Goal: Contribute content: Contribute content

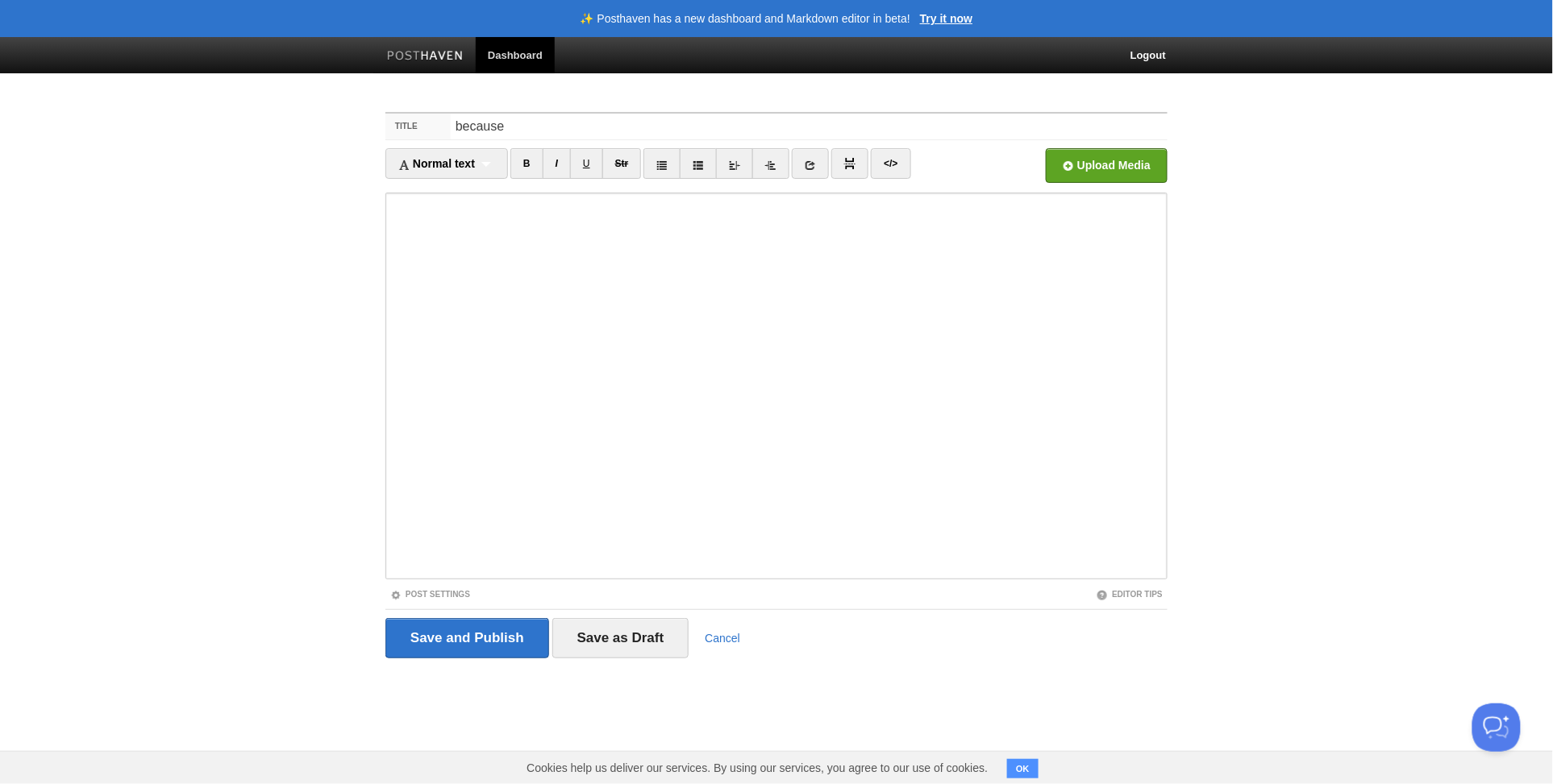
type input "because"
click at [462, 629] on input "Save and Publish" at bounding box center [467, 639] width 164 height 40
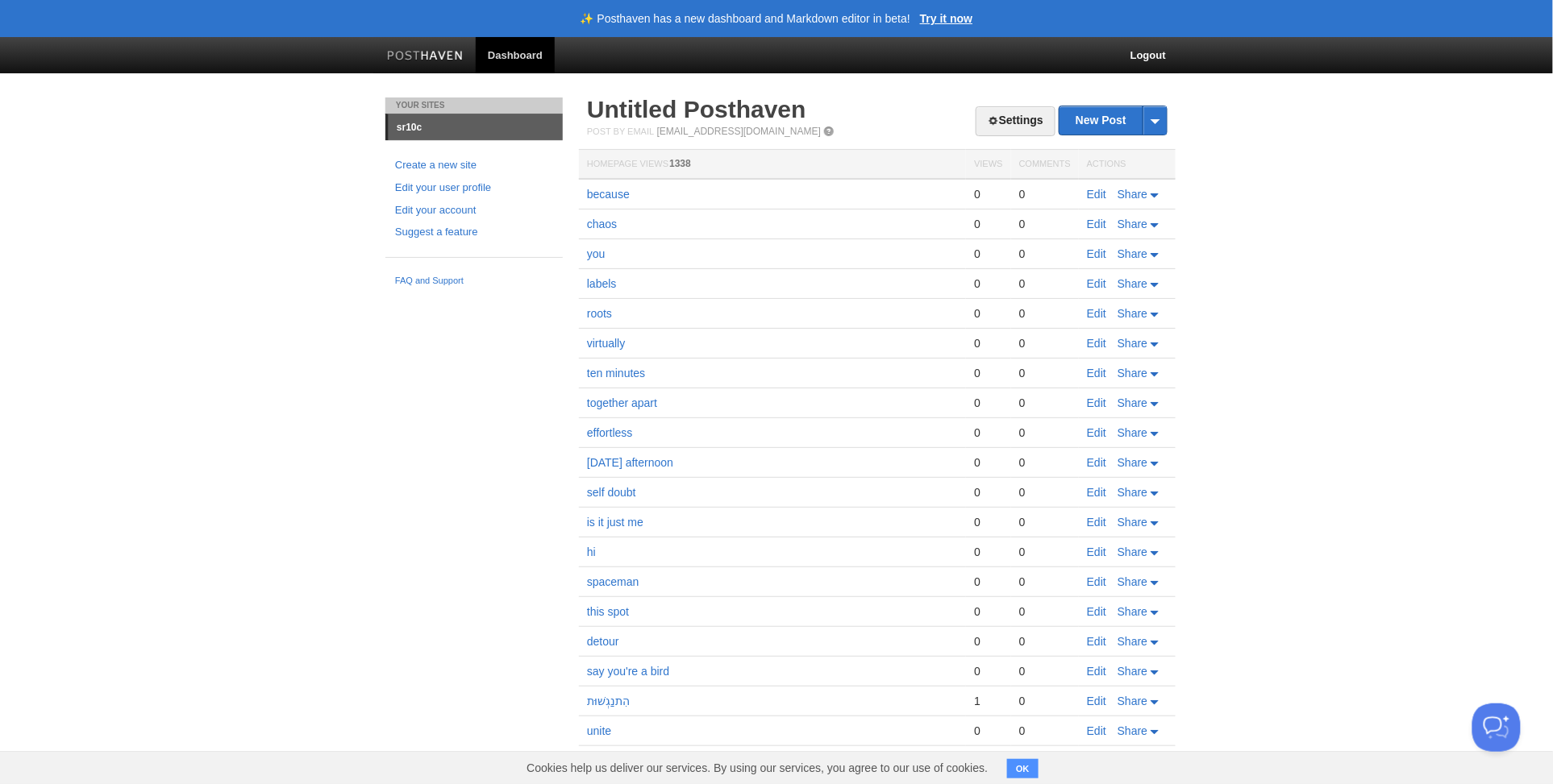
click at [526, 62] on link "Dashboard" at bounding box center [514, 55] width 79 height 36
click at [1007, 122] on link "Settings" at bounding box center [1015, 120] width 79 height 30
click at [995, 120] on link "Settings" at bounding box center [1015, 120] width 79 height 30
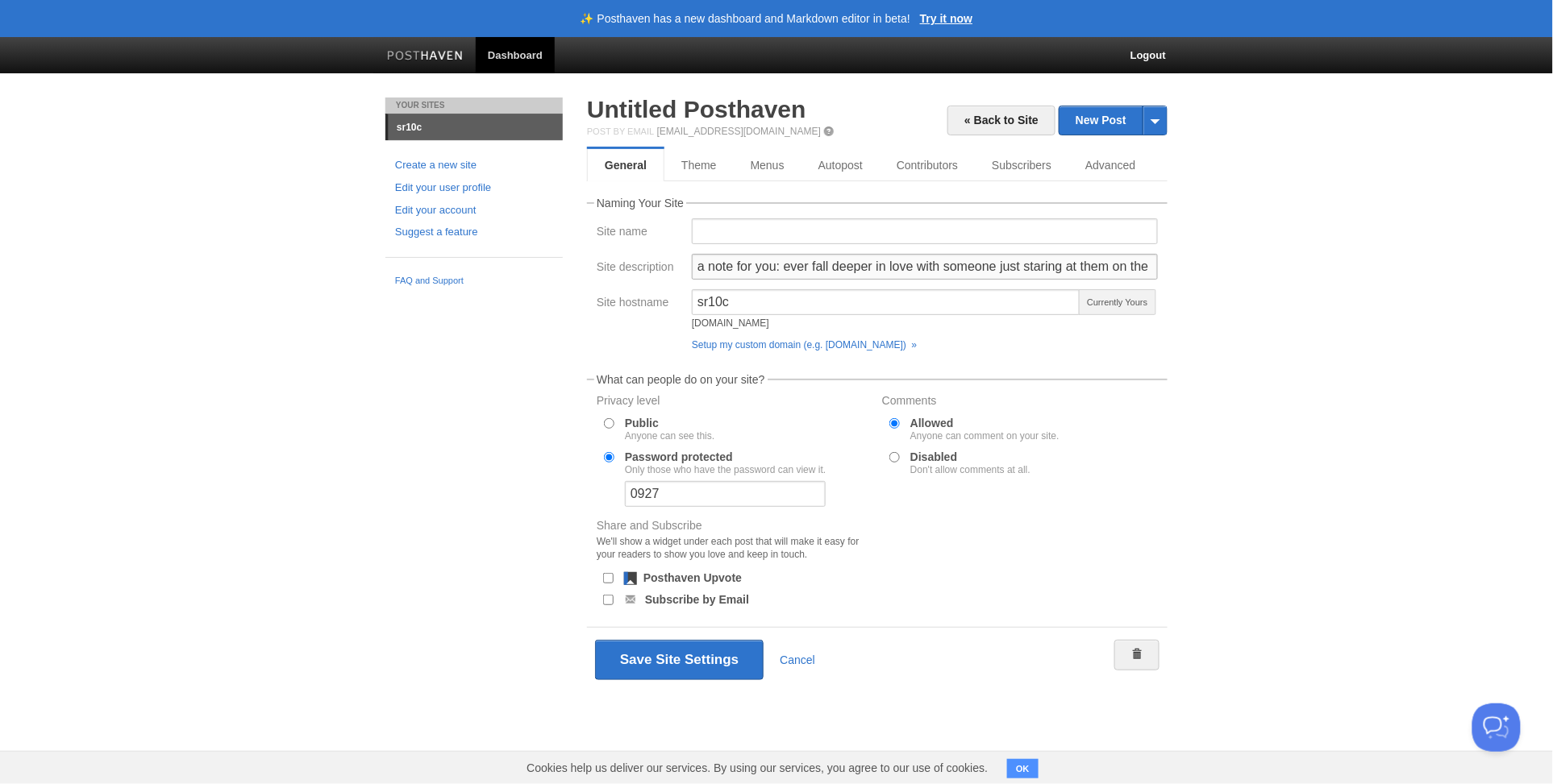
drag, startPoint x: 783, startPoint y: 267, endPoint x: 816, endPoint y: 307, distance: 51.9
click at [816, 307] on fieldset "Naming Your Site Site name Site description a note for you: ever fall deeper in…" at bounding box center [877, 278] width 580 height 161
type input "a note for you: you know what we have yet to do? take a picture together. we sh…"
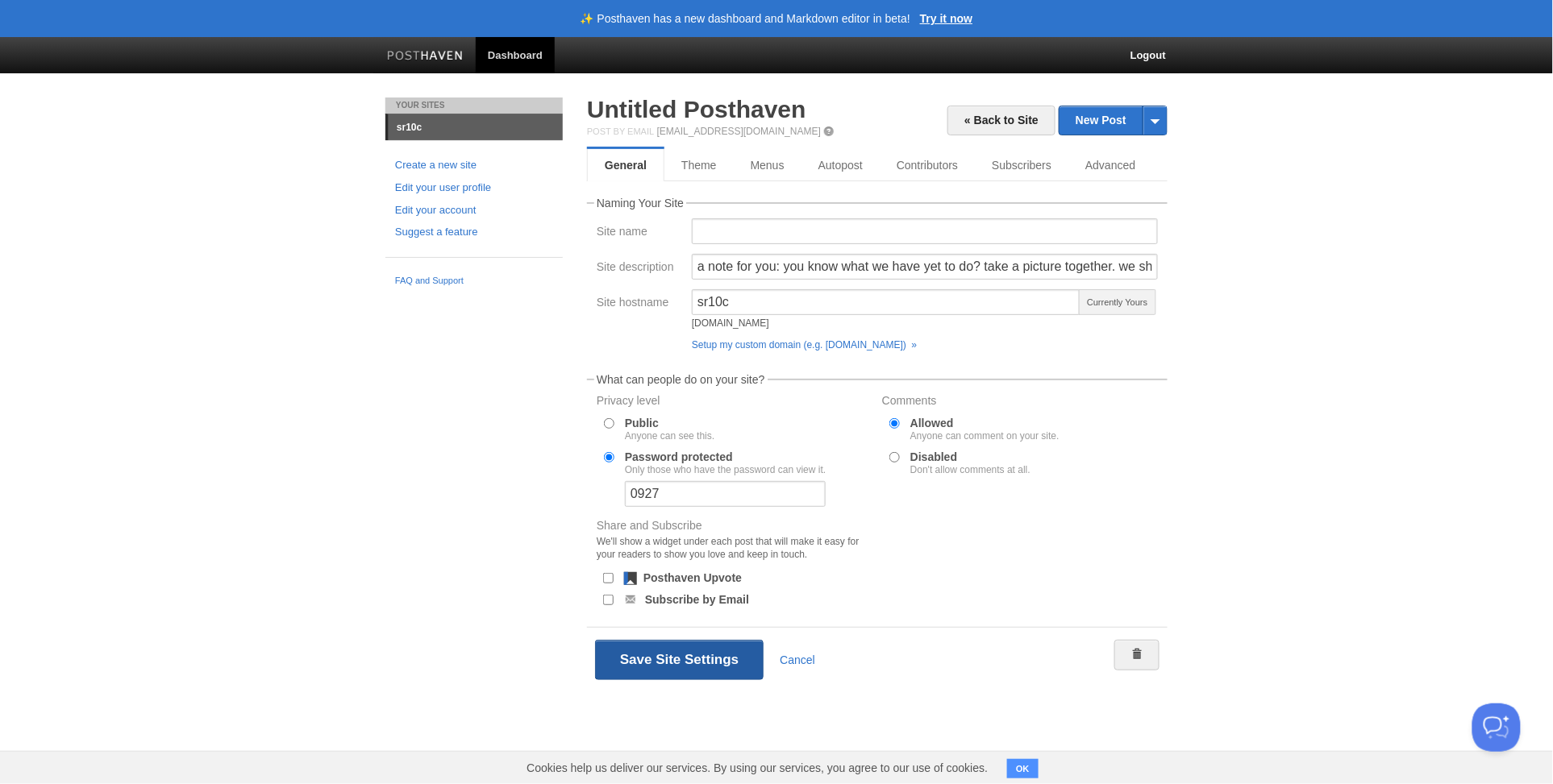
click at [708, 657] on button "Save Site Settings" at bounding box center [679, 660] width 168 height 40
